Goal: Complete application form

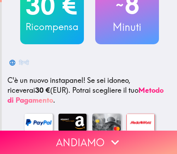
scroll to position [106, 0]
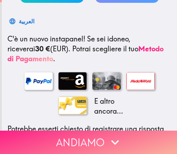
click at [118, 141] on icon "button" at bounding box center [115, 143] width 16 height 16
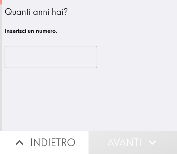
click at [63, 60] on input "number" at bounding box center [51, 57] width 92 height 22
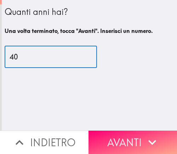
type input "40"
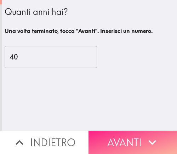
click at [133, 135] on button "Avanti" at bounding box center [133, 142] width 89 height 23
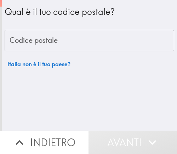
click at [68, 44] on input "Codice postale" at bounding box center [90, 41] width 170 height 22
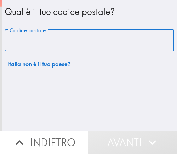
paste input "75011"
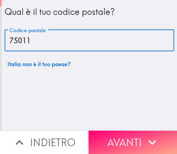
type input "75011"
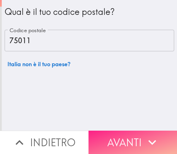
click at [114, 139] on button "Avanti" at bounding box center [133, 142] width 89 height 23
